Goal: Complete application form

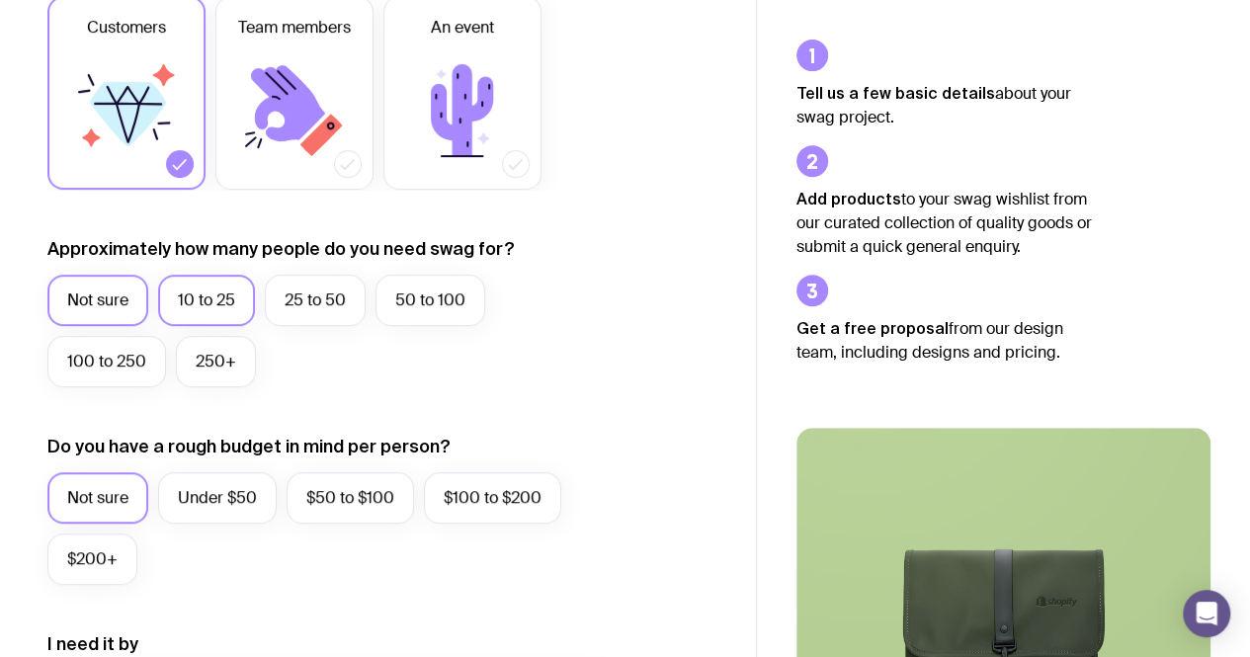
click at [219, 314] on label "10 to 25" at bounding box center [206, 300] width 97 height 51
click at [0, 0] on input "10 to 25" at bounding box center [0, 0] width 0 height 0
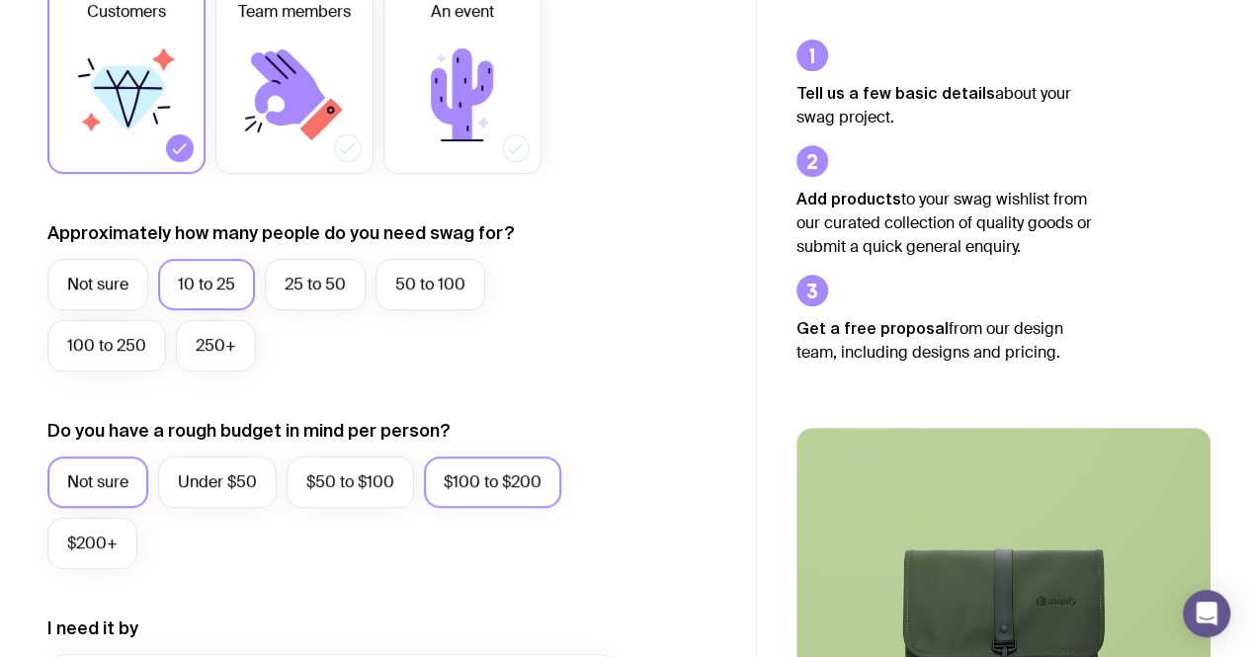
click at [496, 507] on label "$100 to $200" at bounding box center [492, 481] width 137 height 51
click at [0, 0] on input "$100 to $200" at bounding box center [0, 0] width 0 height 0
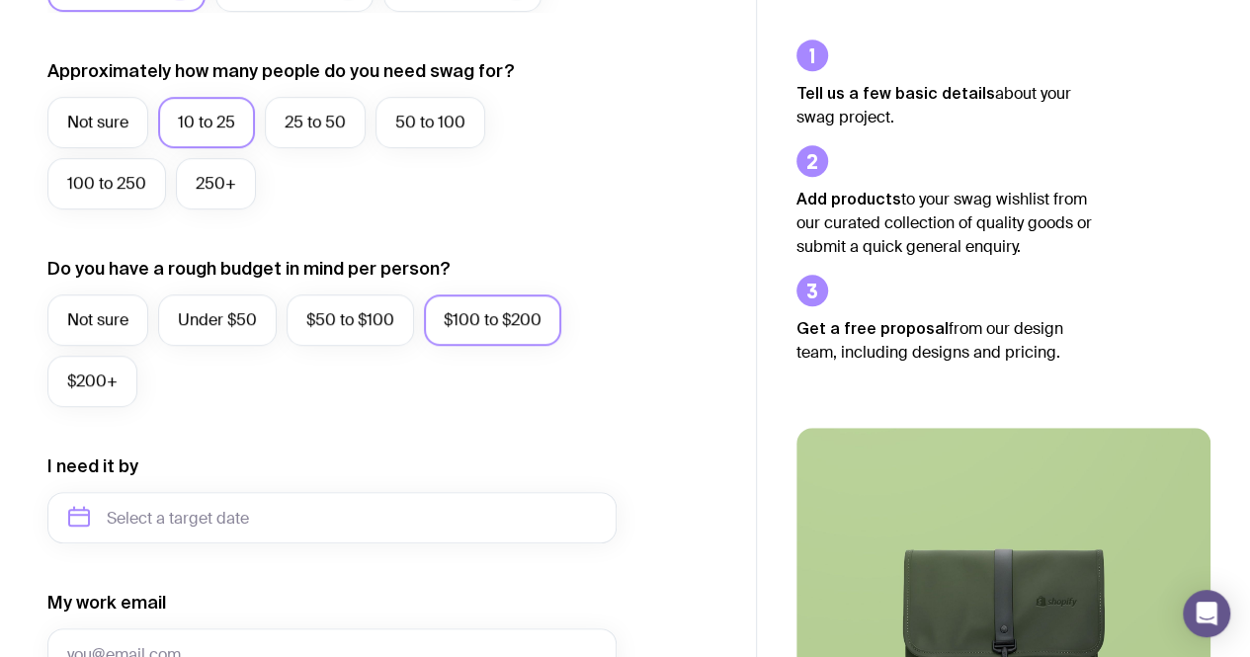
scroll to position [555, 0]
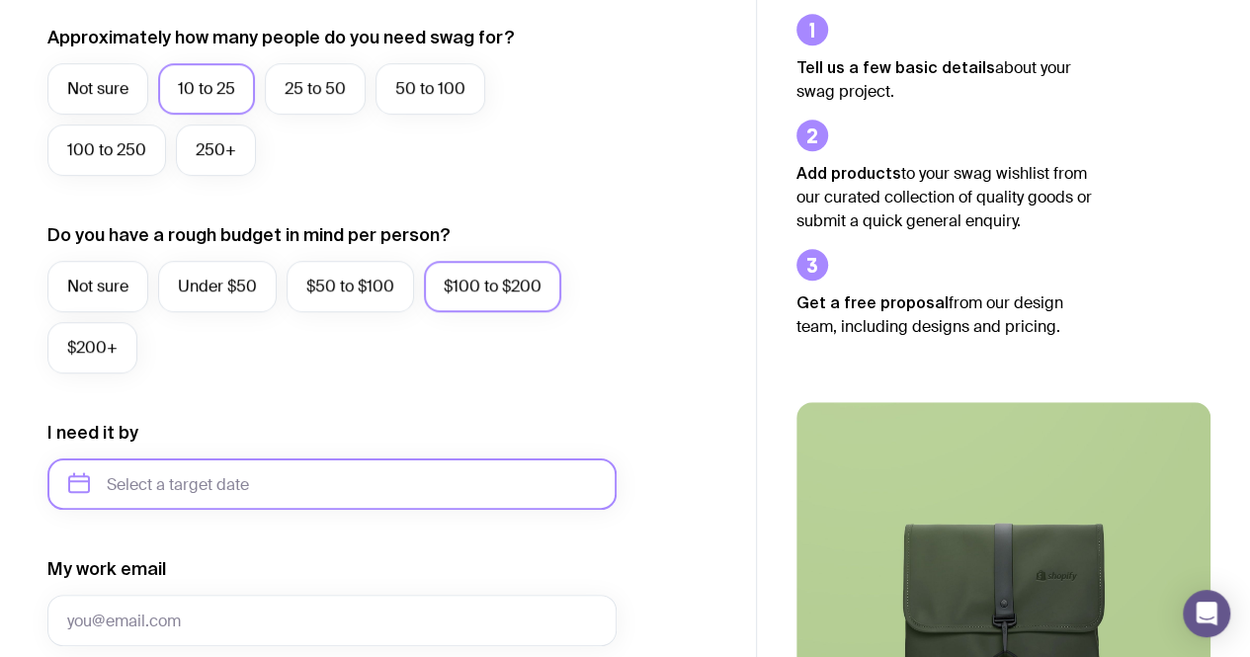
click at [322, 479] on input "text" at bounding box center [331, 483] width 569 height 51
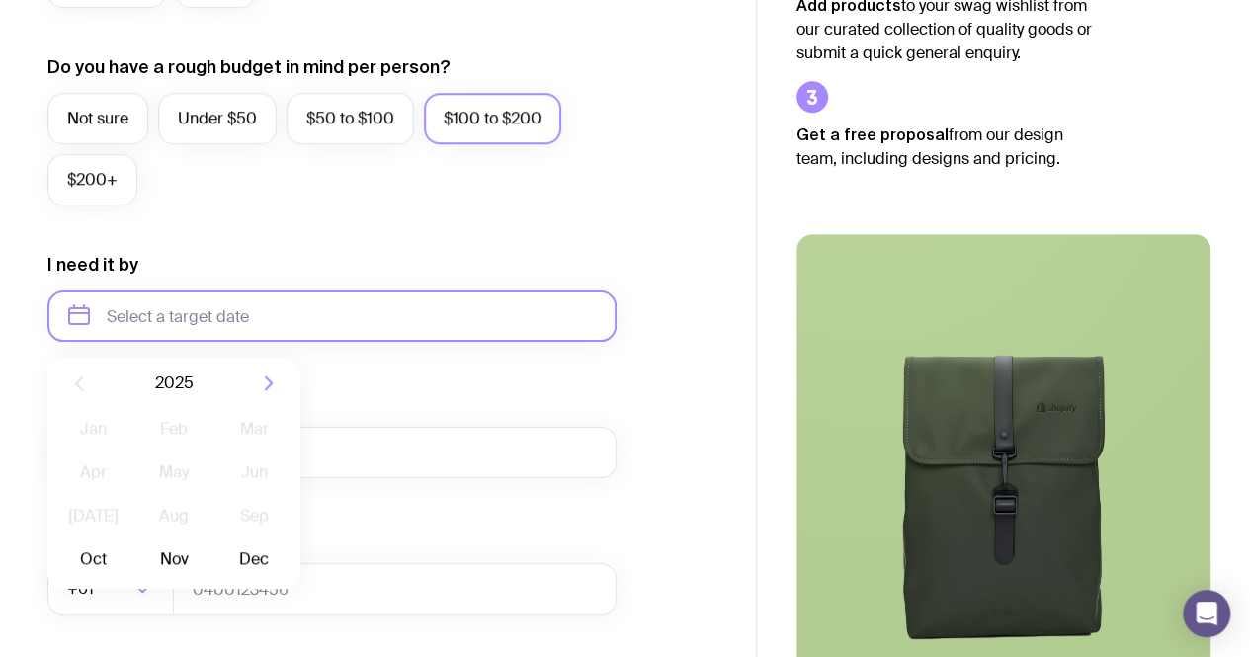
scroll to position [728, 0]
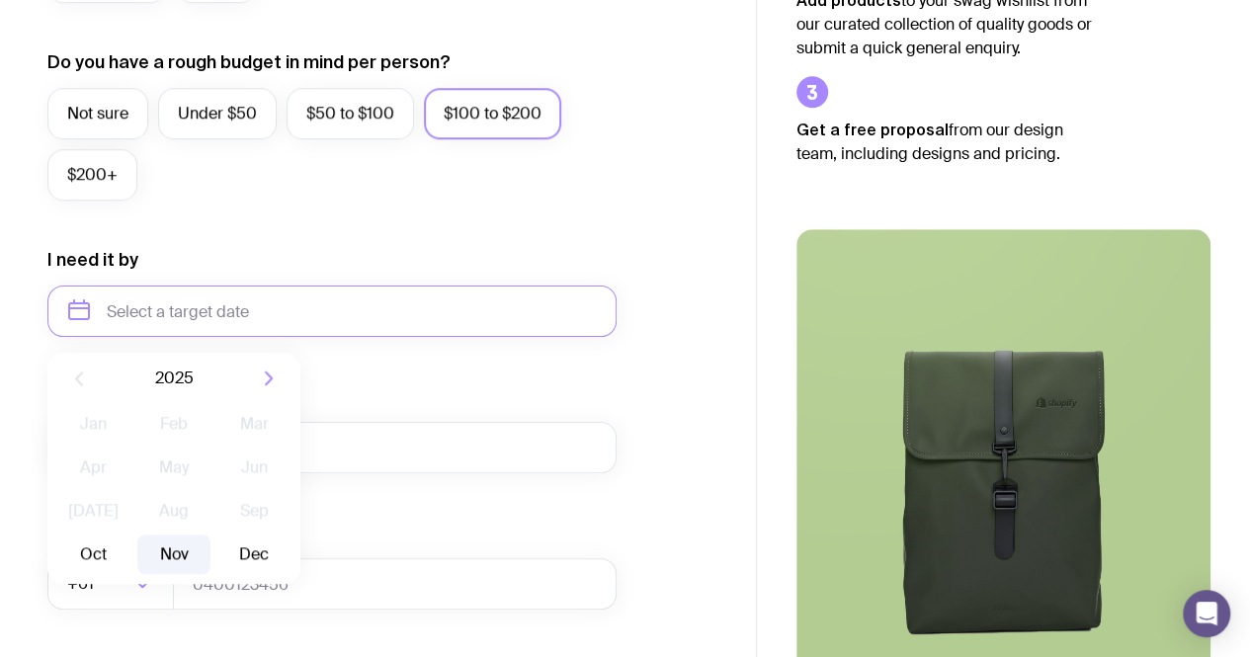
click at [181, 554] on button "Nov" at bounding box center [173, 554] width 72 height 40
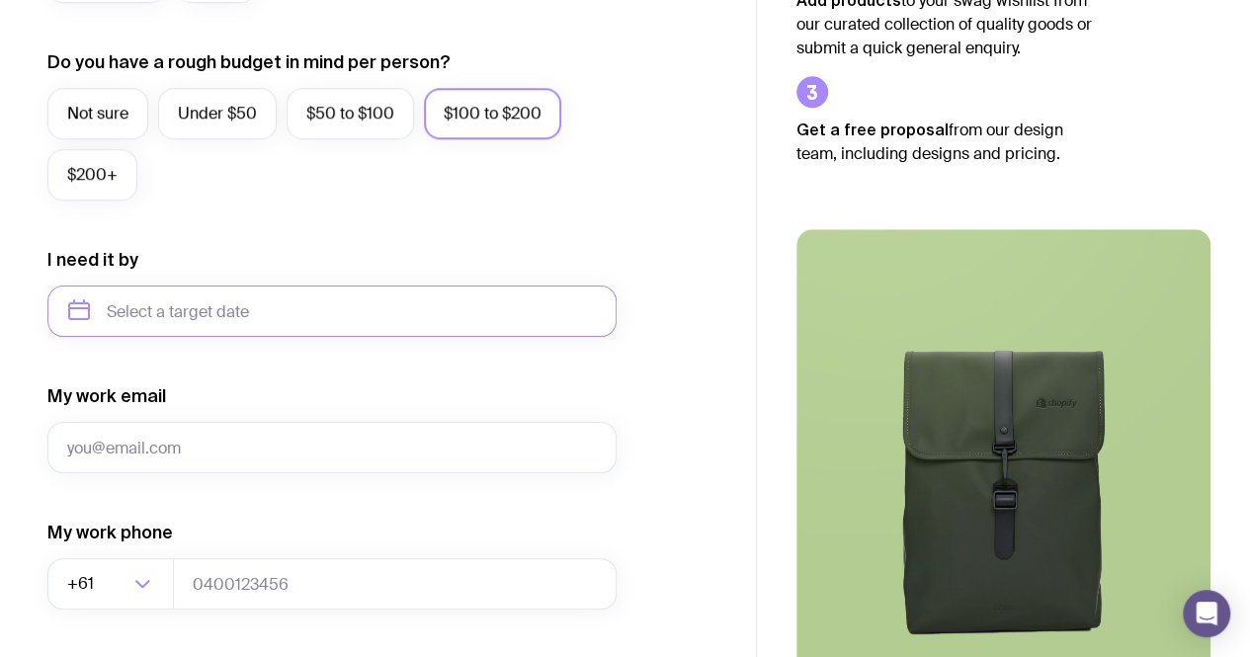
type input "[DATE]"
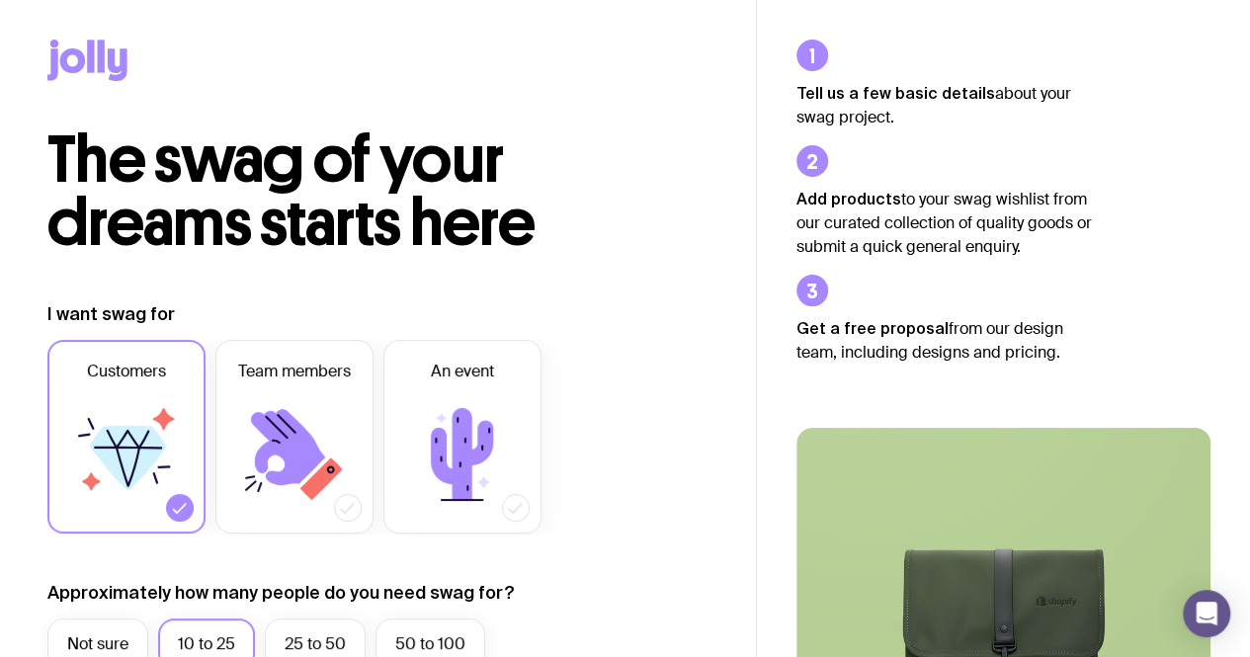
scroll to position [1, 0]
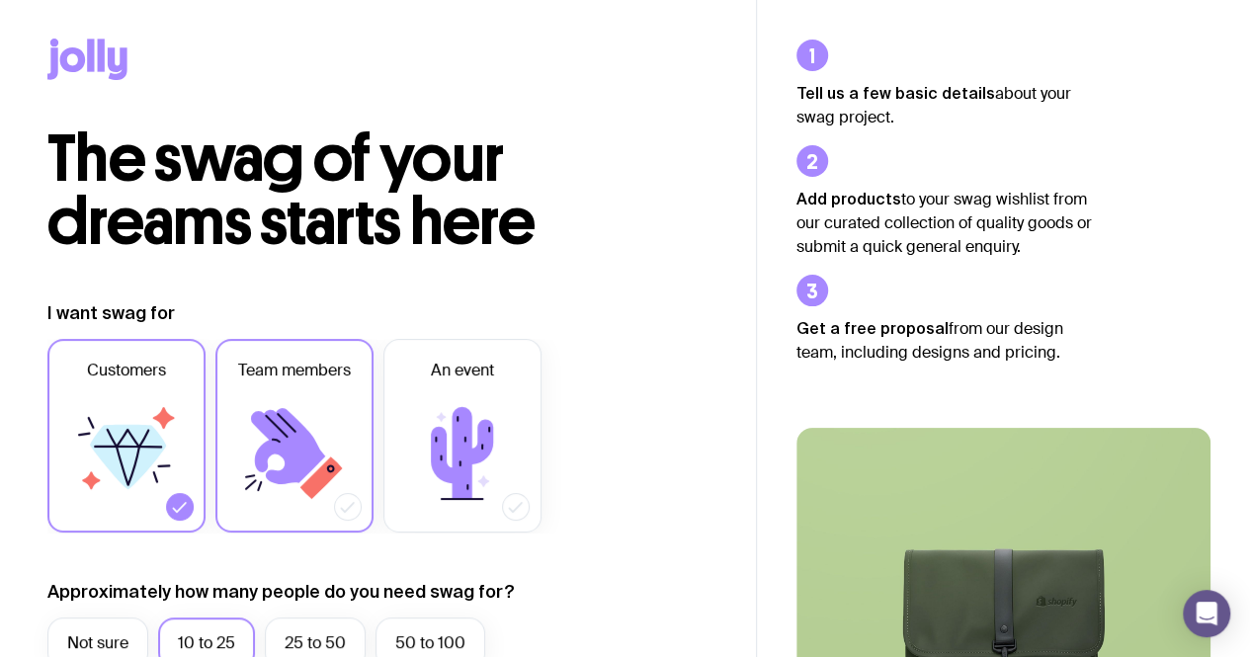
click at [259, 440] on icon at bounding box center [294, 453] width 119 height 119
click at [0, 0] on input "Team members" at bounding box center [0, 0] width 0 height 0
click at [107, 485] on icon at bounding box center [126, 453] width 119 height 119
click at [0, 0] on input "Customers" at bounding box center [0, 0] width 0 height 0
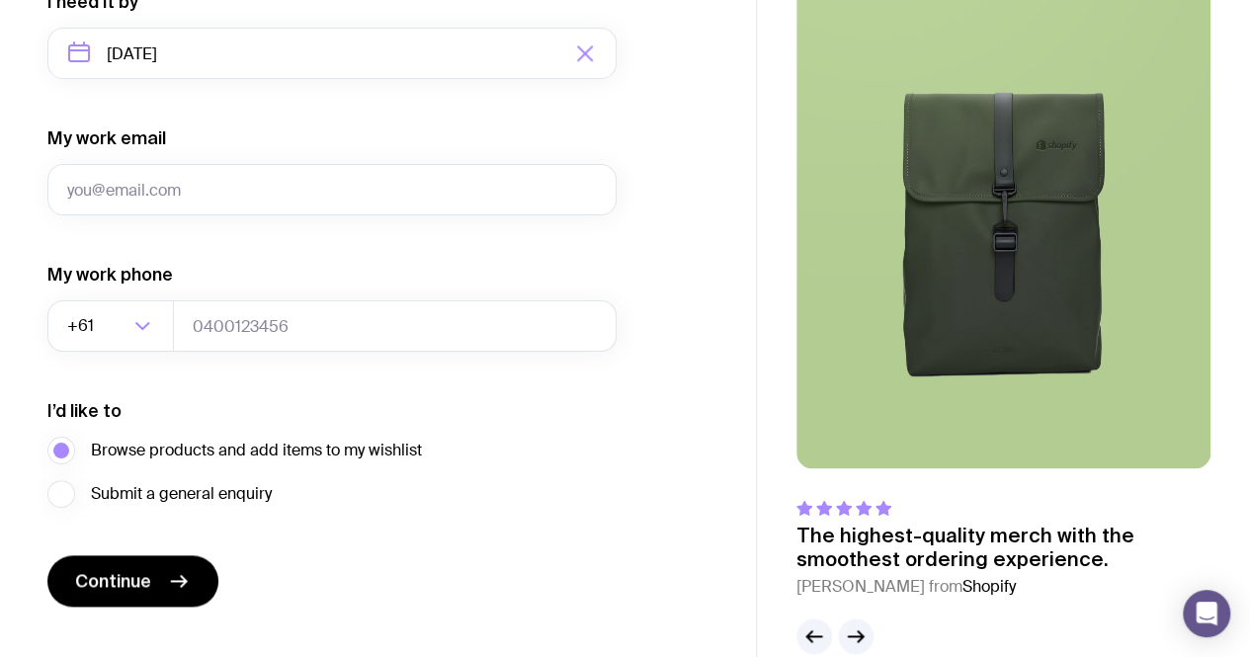
scroll to position [987, 0]
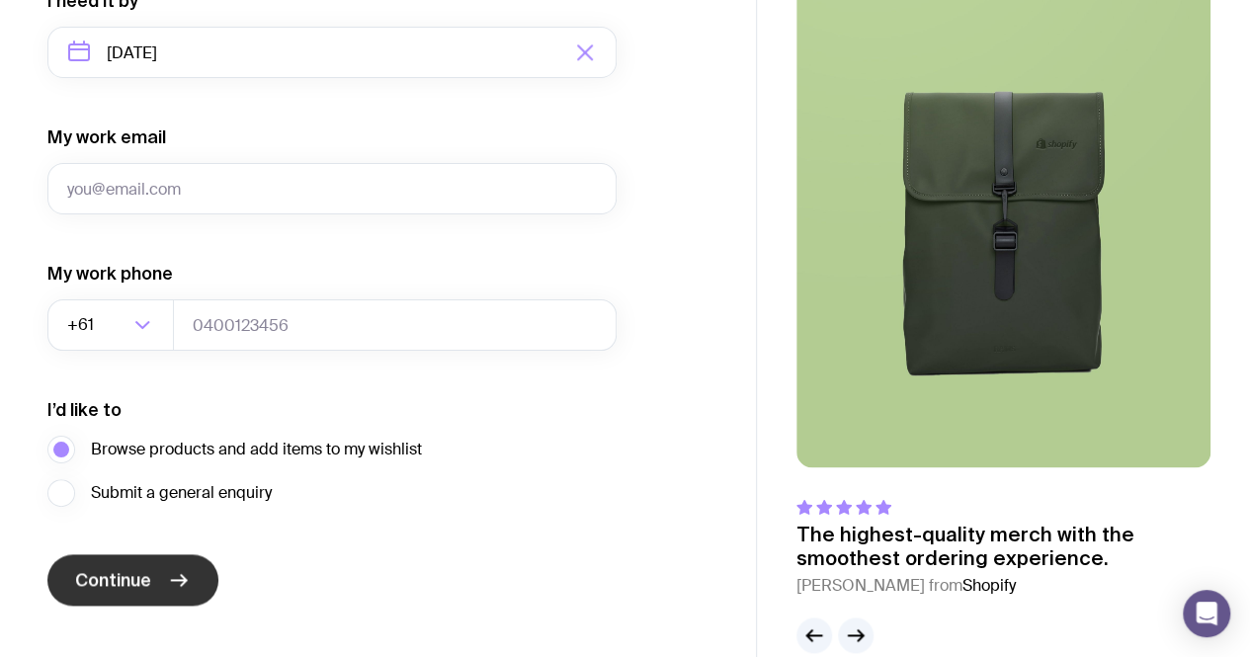
click at [177, 580] on icon "submit" at bounding box center [179, 580] width 24 height 24
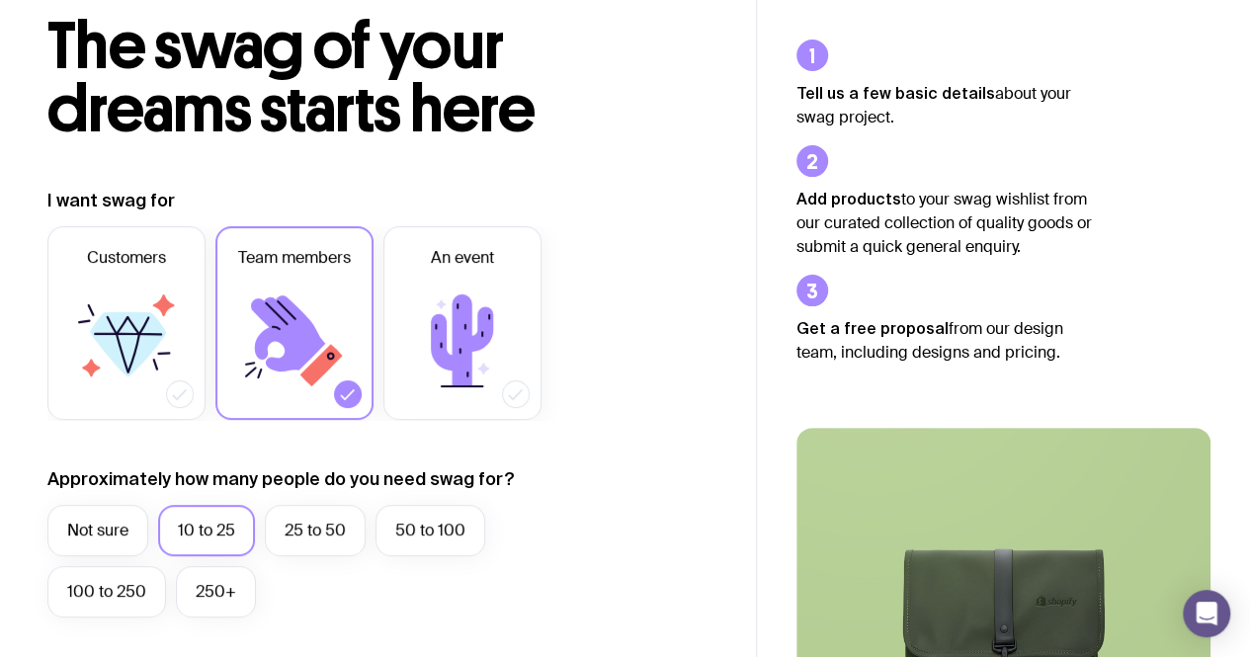
scroll to position [0, 0]
